Goal: Check status: Check status

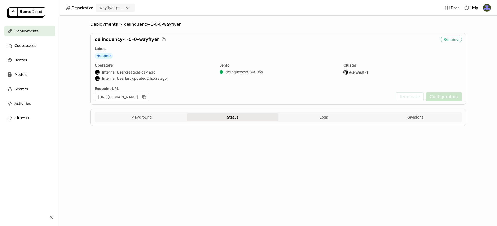
click at [254, 120] on button "Status" at bounding box center [232, 117] width 91 height 8
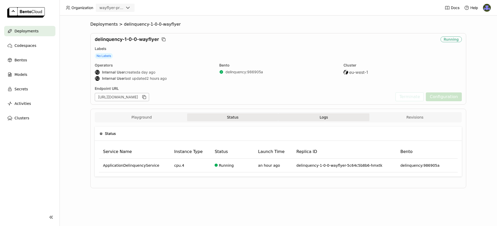
click at [358, 119] on button "Logs" at bounding box center [323, 117] width 91 height 8
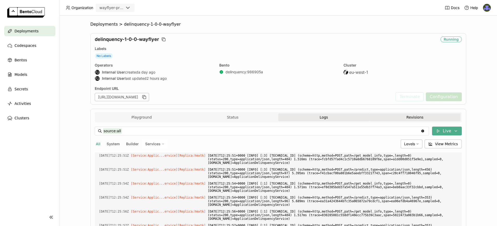
scroll to position [1206, 0]
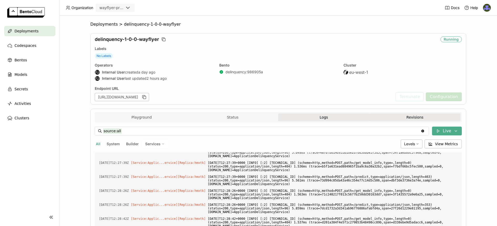
click at [417, 120] on button "Revisions" at bounding box center [415, 117] width 91 height 8
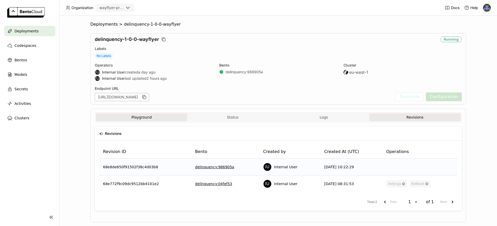
click at [142, 117] on button "Playground" at bounding box center [141, 117] width 91 height 8
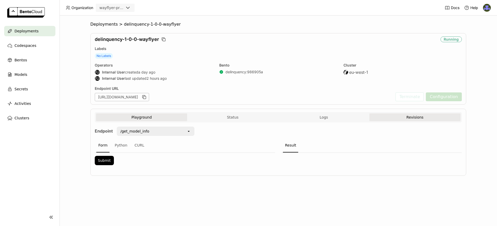
click at [431, 118] on button "Revisions" at bounding box center [415, 117] width 91 height 8
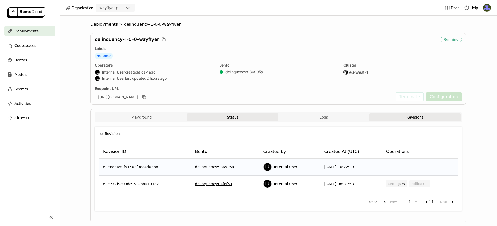
click at [232, 116] on button "Status" at bounding box center [232, 117] width 91 height 8
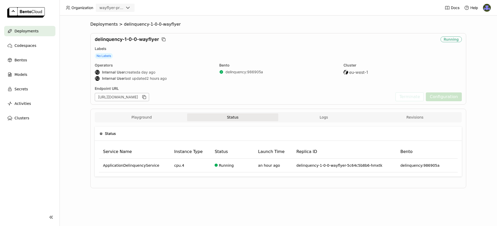
click at [344, 122] on div "Playground Status Logs Revisions" at bounding box center [278, 117] width 365 height 9
click at [331, 118] on button "Logs" at bounding box center [323, 117] width 91 height 8
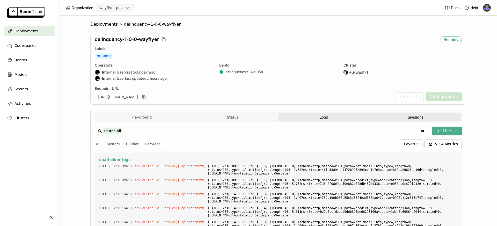
click at [424, 117] on button "Revisions" at bounding box center [415, 117] width 91 height 8
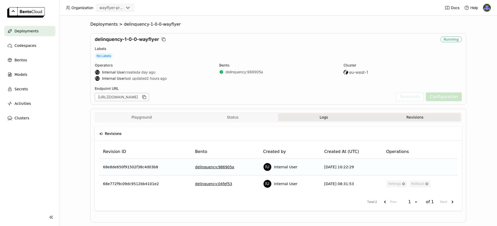
click at [320, 118] on span "Logs" at bounding box center [324, 117] width 8 height 5
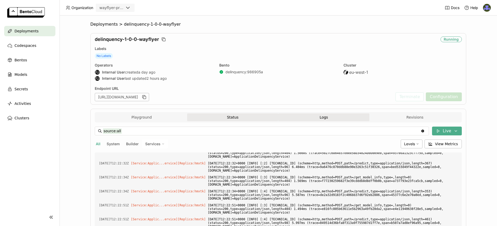
scroll to position [969, 0]
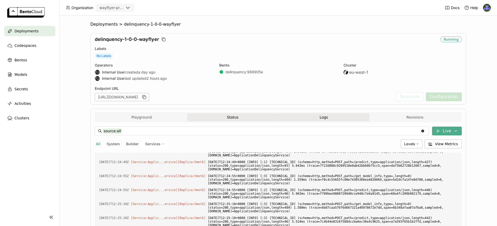
click at [213, 117] on button "Status" at bounding box center [232, 117] width 91 height 8
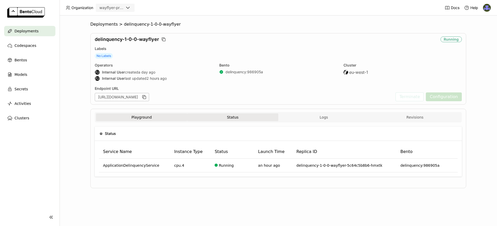
click at [150, 116] on button "Playground" at bounding box center [141, 117] width 91 height 8
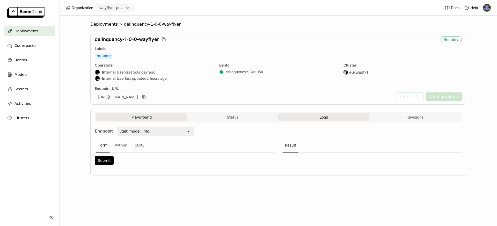
click at [338, 117] on button "Logs" at bounding box center [323, 117] width 91 height 8
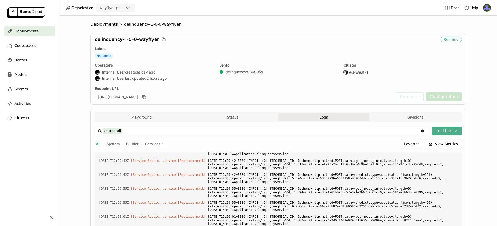
scroll to position [1460, 0]
click at [166, 120] on button "Playground" at bounding box center [141, 117] width 91 height 8
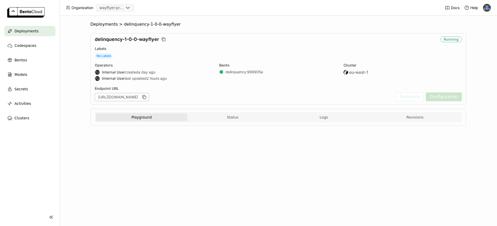
click at [171, 117] on button "Playground" at bounding box center [141, 117] width 91 height 8
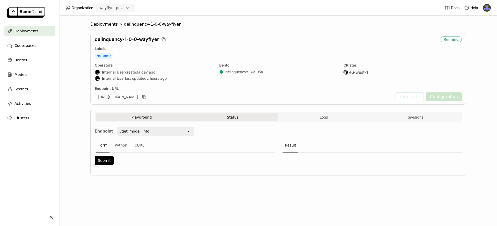
click at [238, 119] on button "Status" at bounding box center [232, 117] width 91 height 8
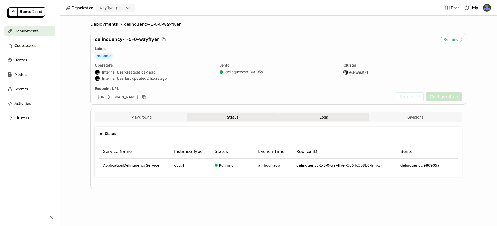
click at [333, 121] on button "Logs" at bounding box center [323, 117] width 91 height 8
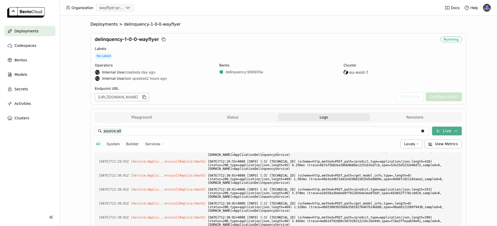
click at [250, 121] on div "Playground Status Logs Revisions" at bounding box center [278, 117] width 365 height 9
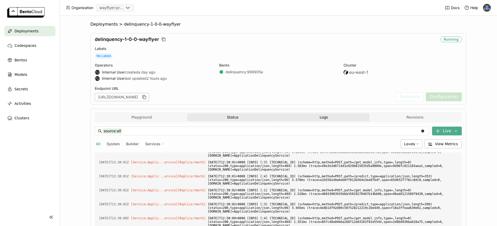
scroll to position [1264, 0]
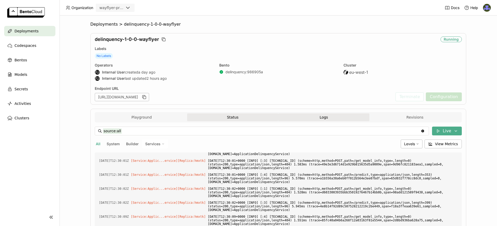
click at [253, 118] on button "Status" at bounding box center [232, 117] width 91 height 8
